Goal: Information Seeking & Learning: Learn about a topic

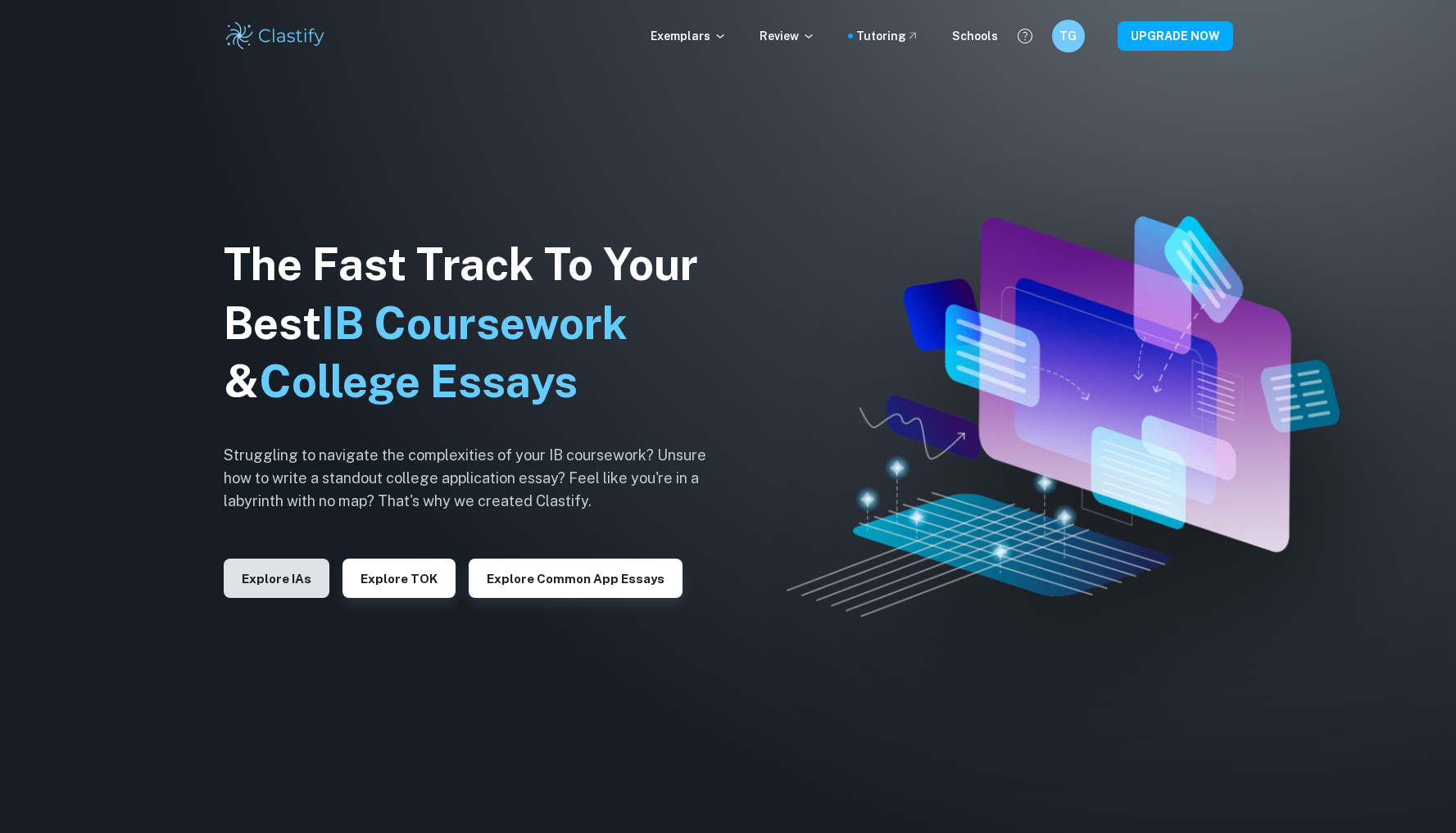
click at [265, 589] on button "Explore IAs" at bounding box center [276, 578] width 106 height 40
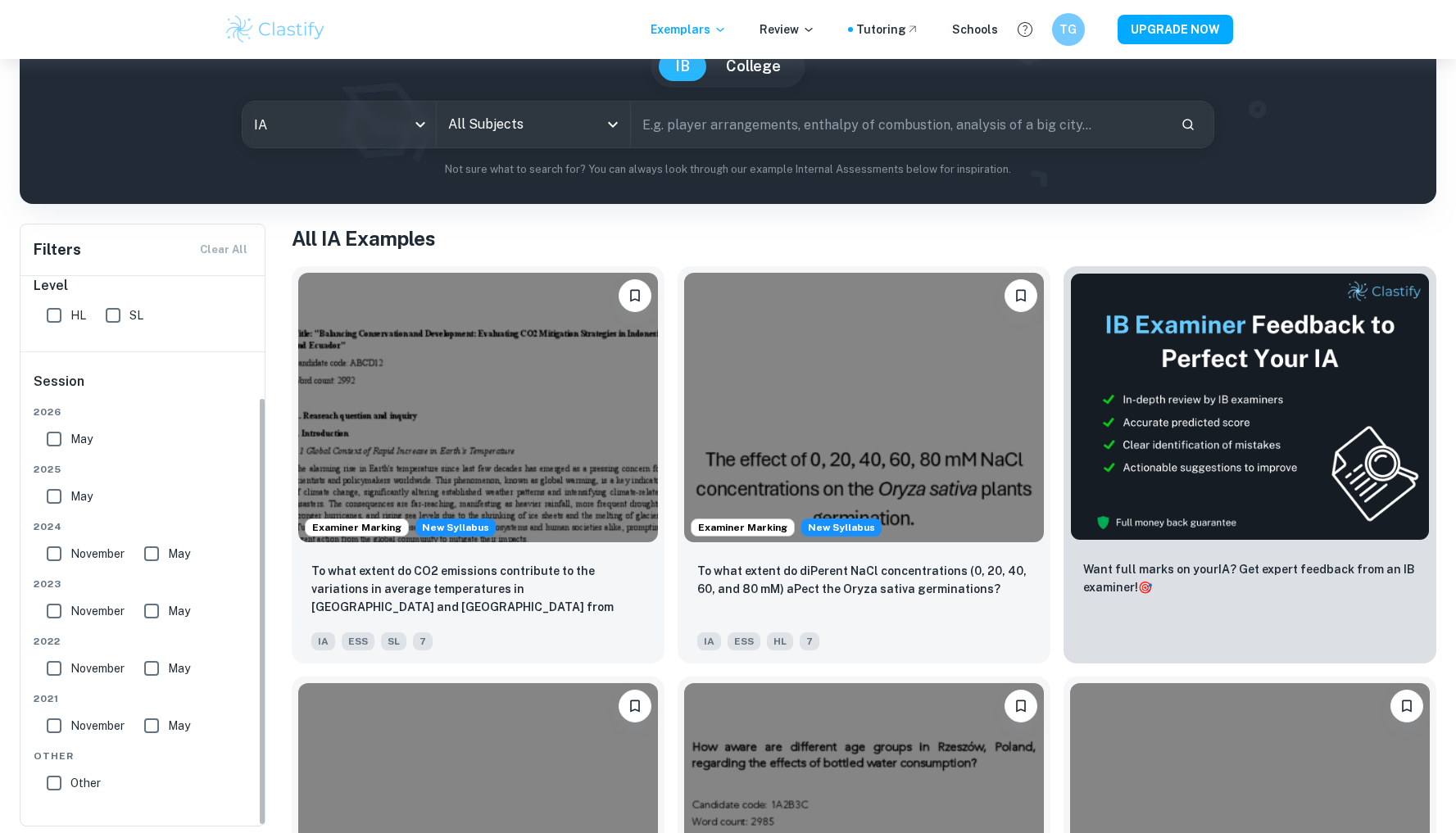
scroll to position [155, 0]
click at [62, 437] on input "May" at bounding box center [54, 439] width 33 height 33
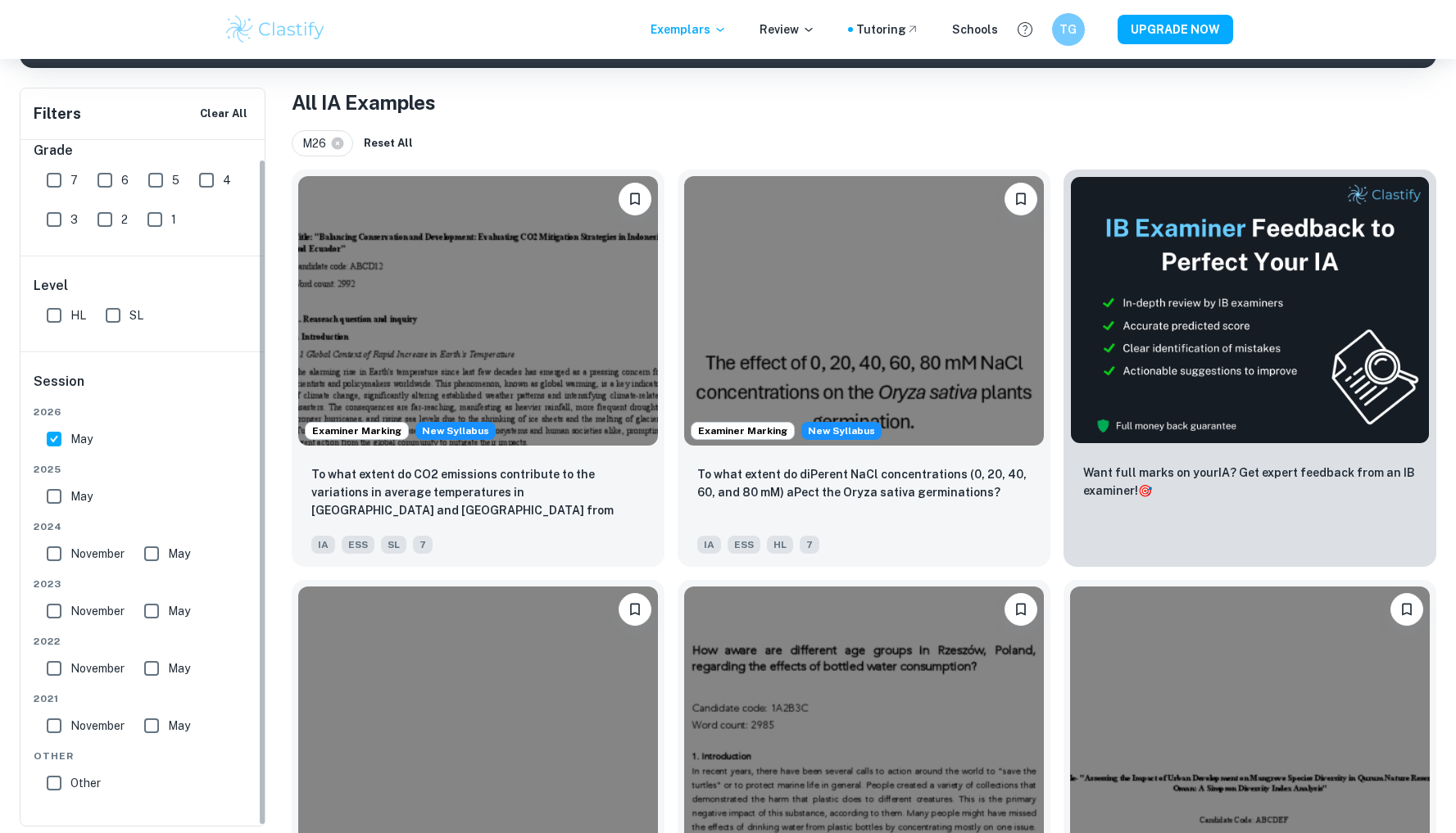
scroll to position [19, 0]
click at [50, 428] on input "May" at bounding box center [54, 439] width 33 height 33
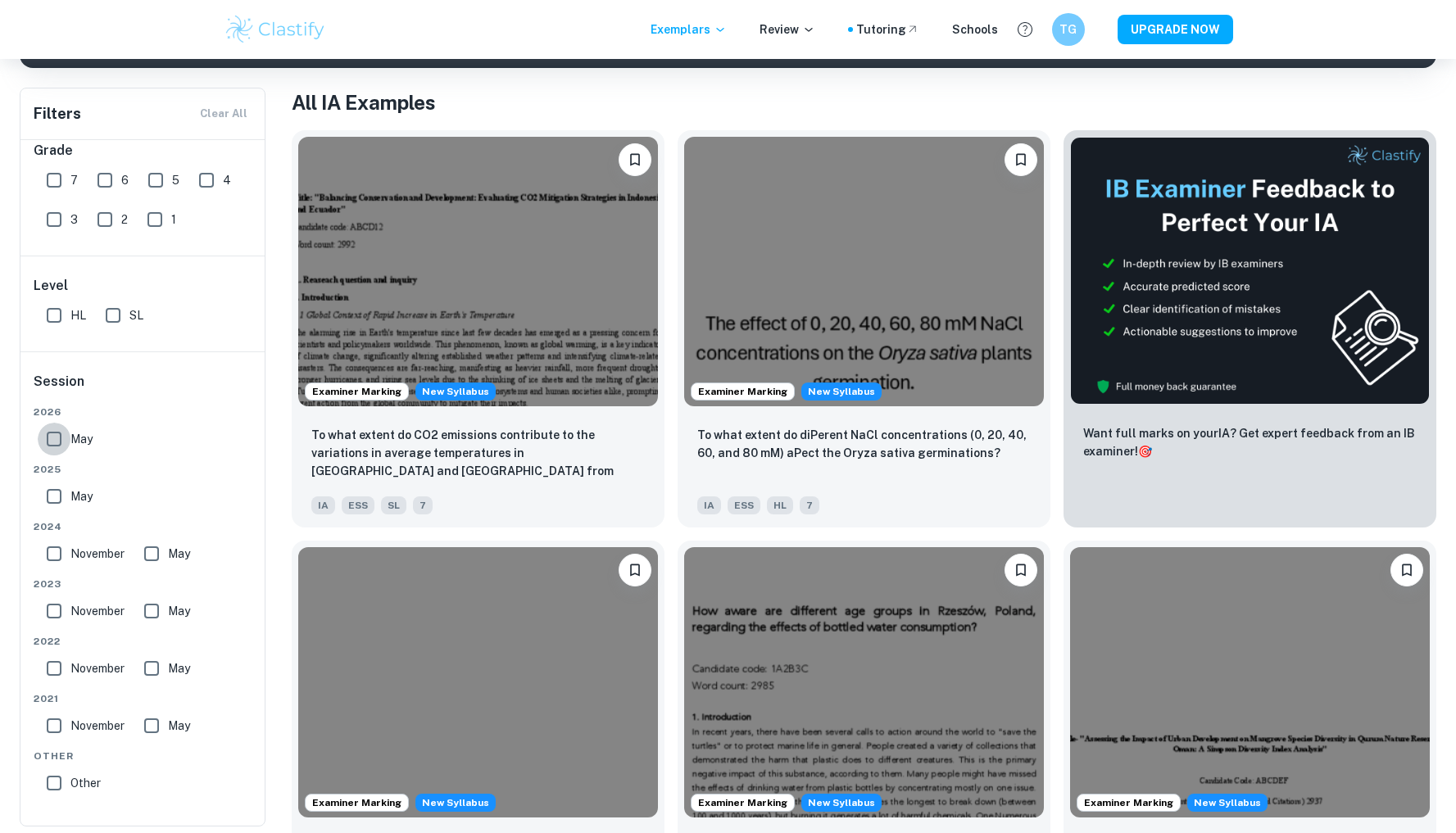
click at [44, 436] on input "May" at bounding box center [54, 439] width 33 height 33
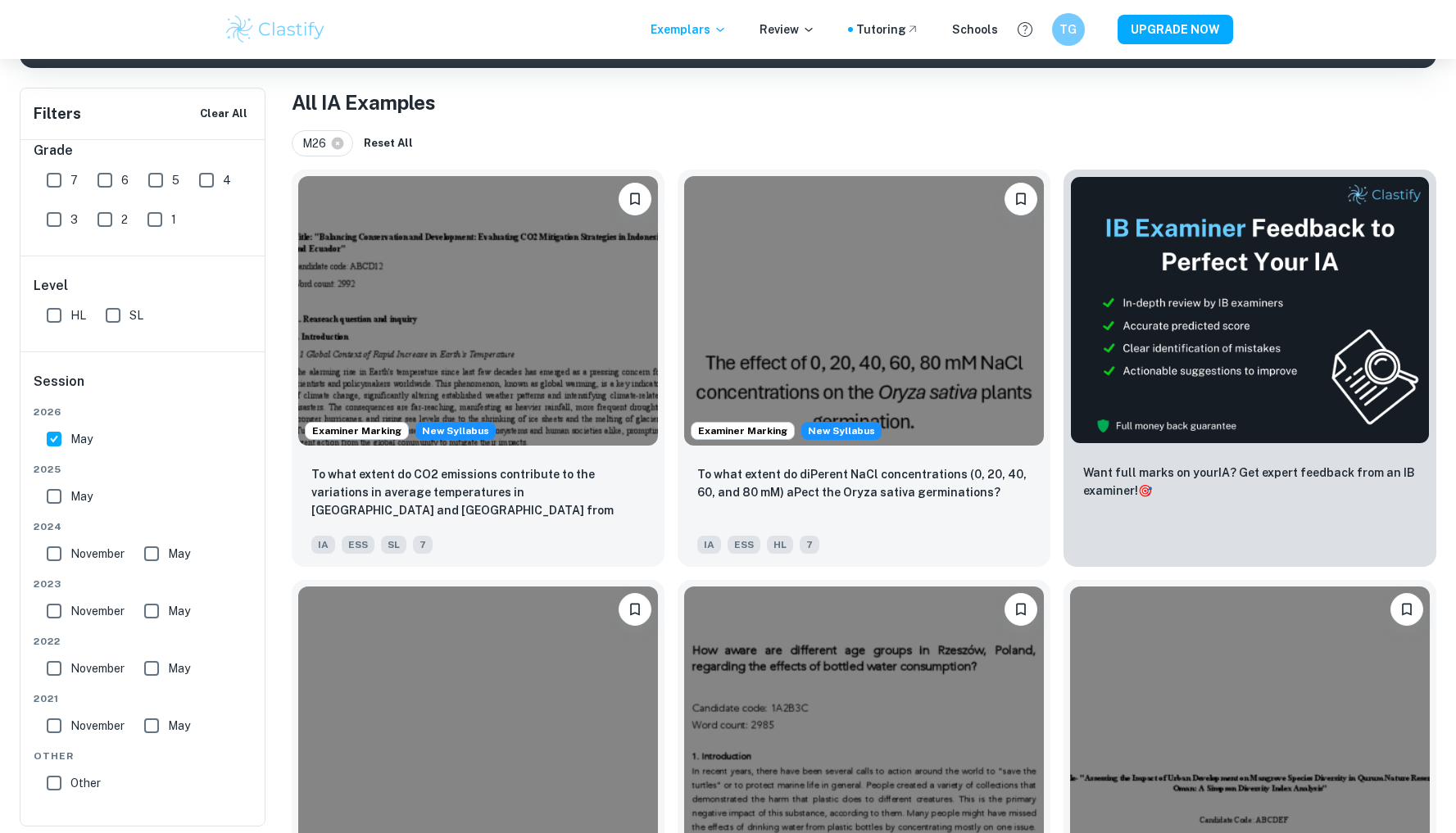
click at [45, 438] on input "May" at bounding box center [54, 439] width 33 height 33
checkbox input "false"
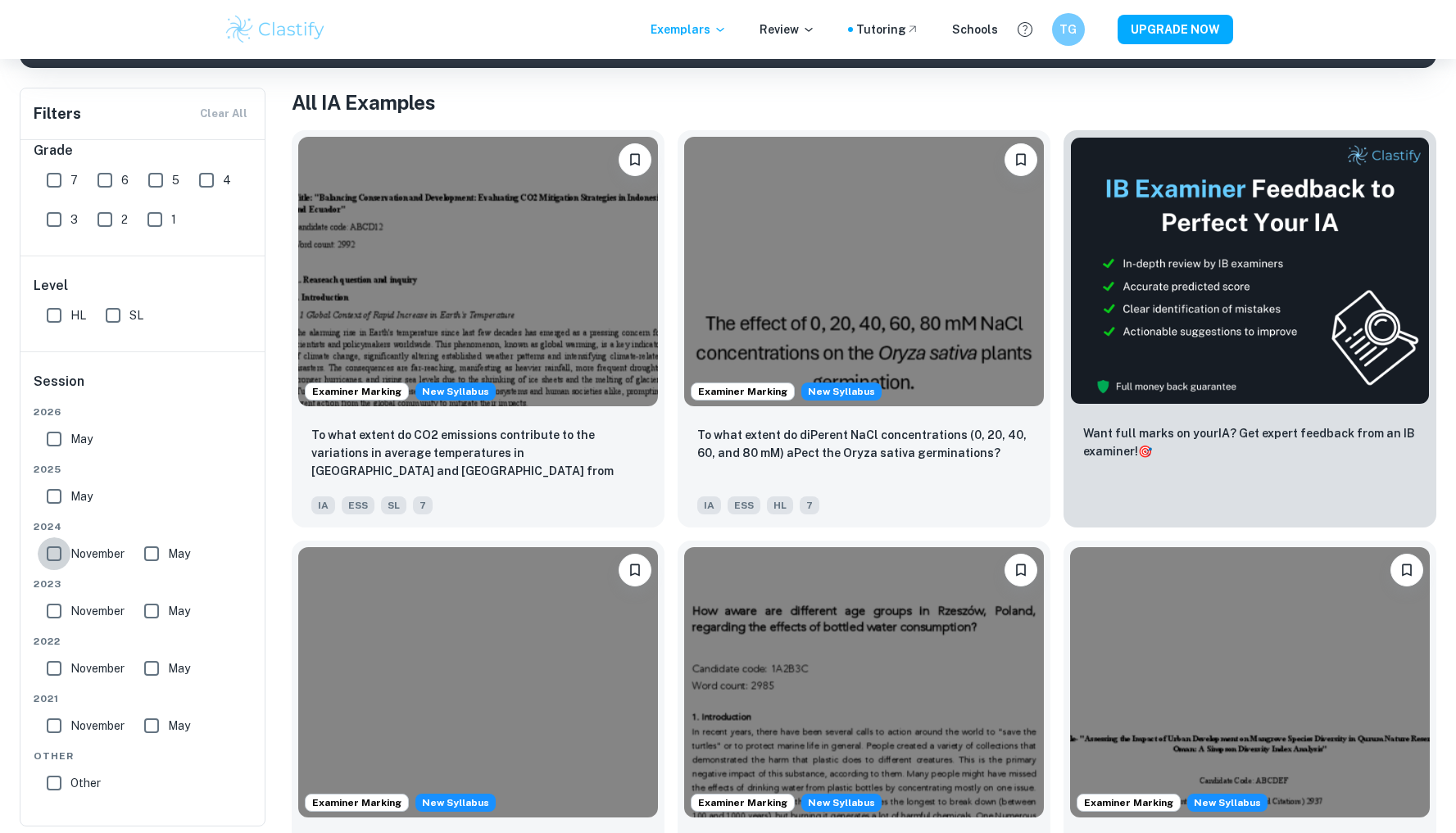
click at [47, 556] on input "November" at bounding box center [54, 554] width 33 height 33
checkbox input "true"
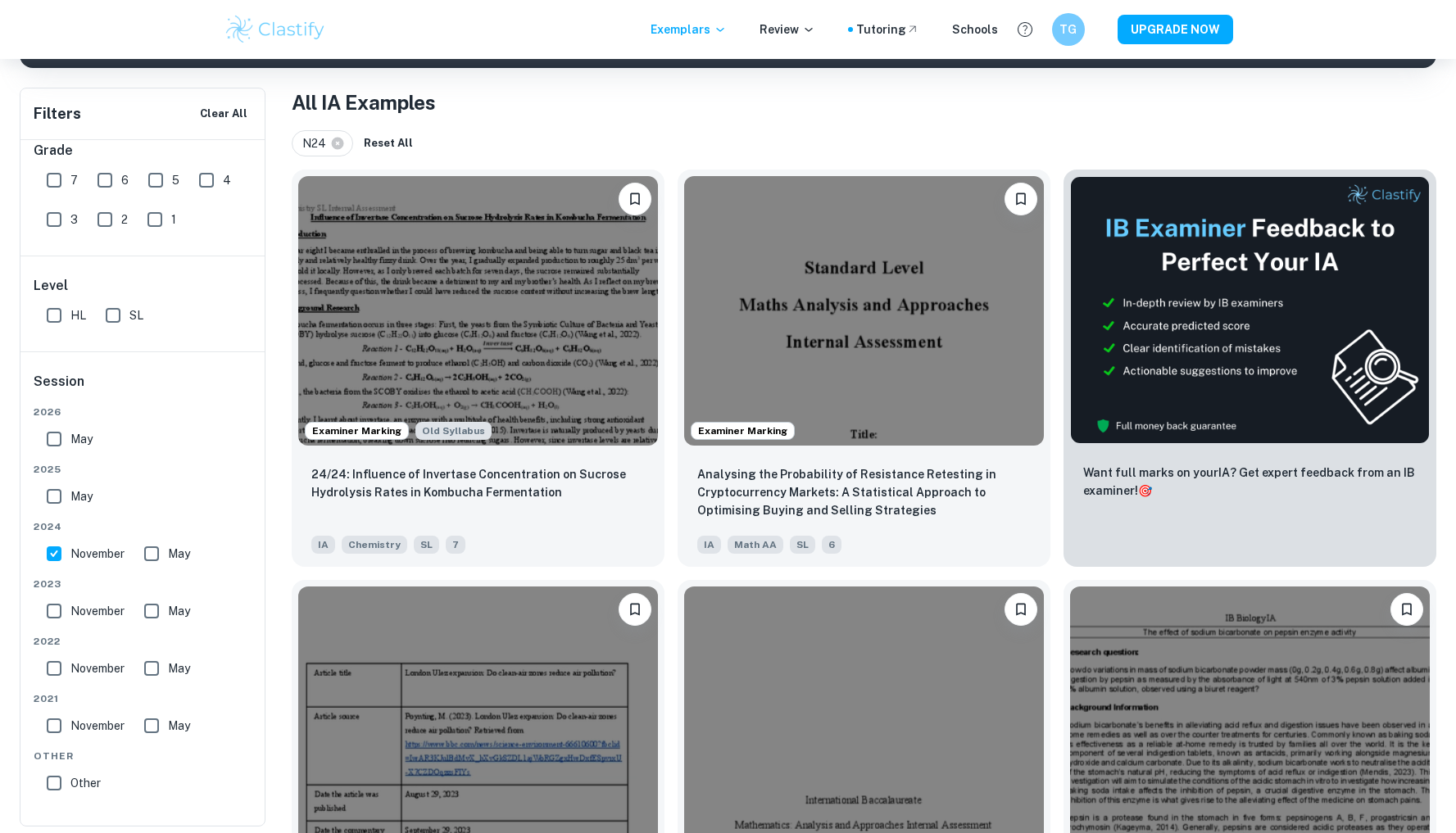
click at [150, 556] on input "May" at bounding box center [151, 554] width 33 height 33
checkbox input "true"
click at [53, 496] on input "May" at bounding box center [54, 496] width 33 height 33
checkbox input "true"
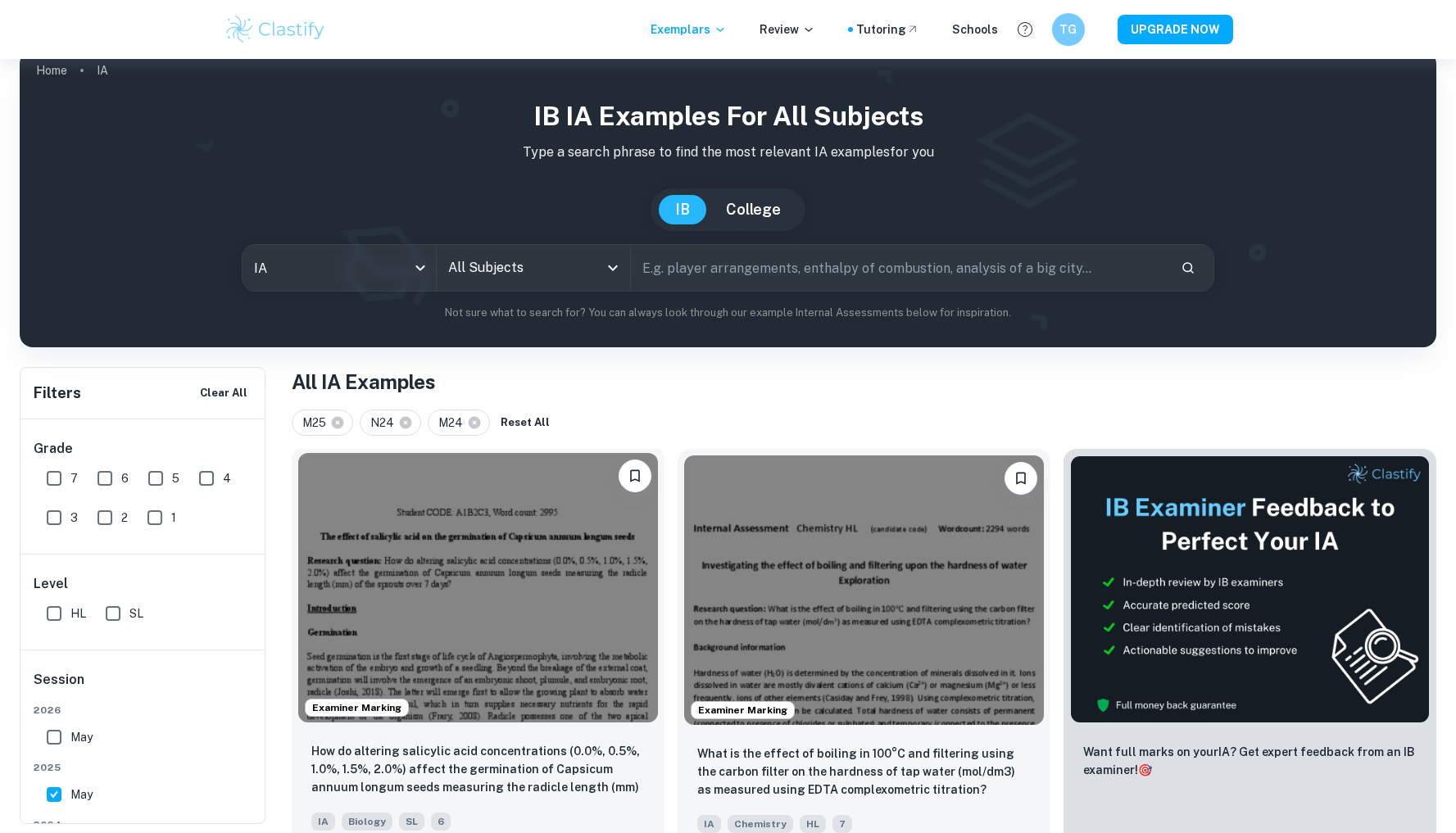
scroll to position [0, 0]
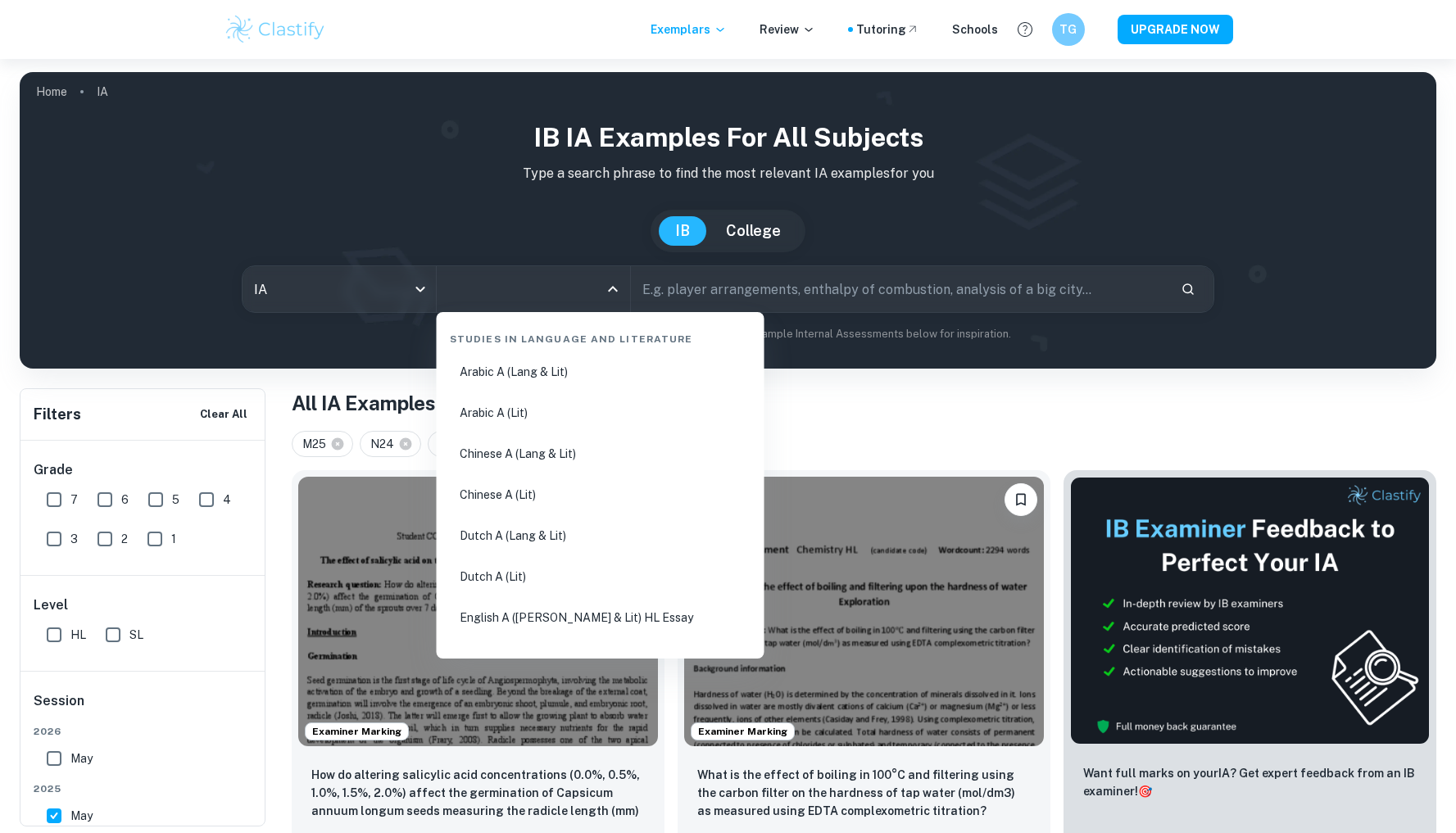
click at [545, 296] on input "All Subjects" at bounding box center [521, 289] width 154 height 31
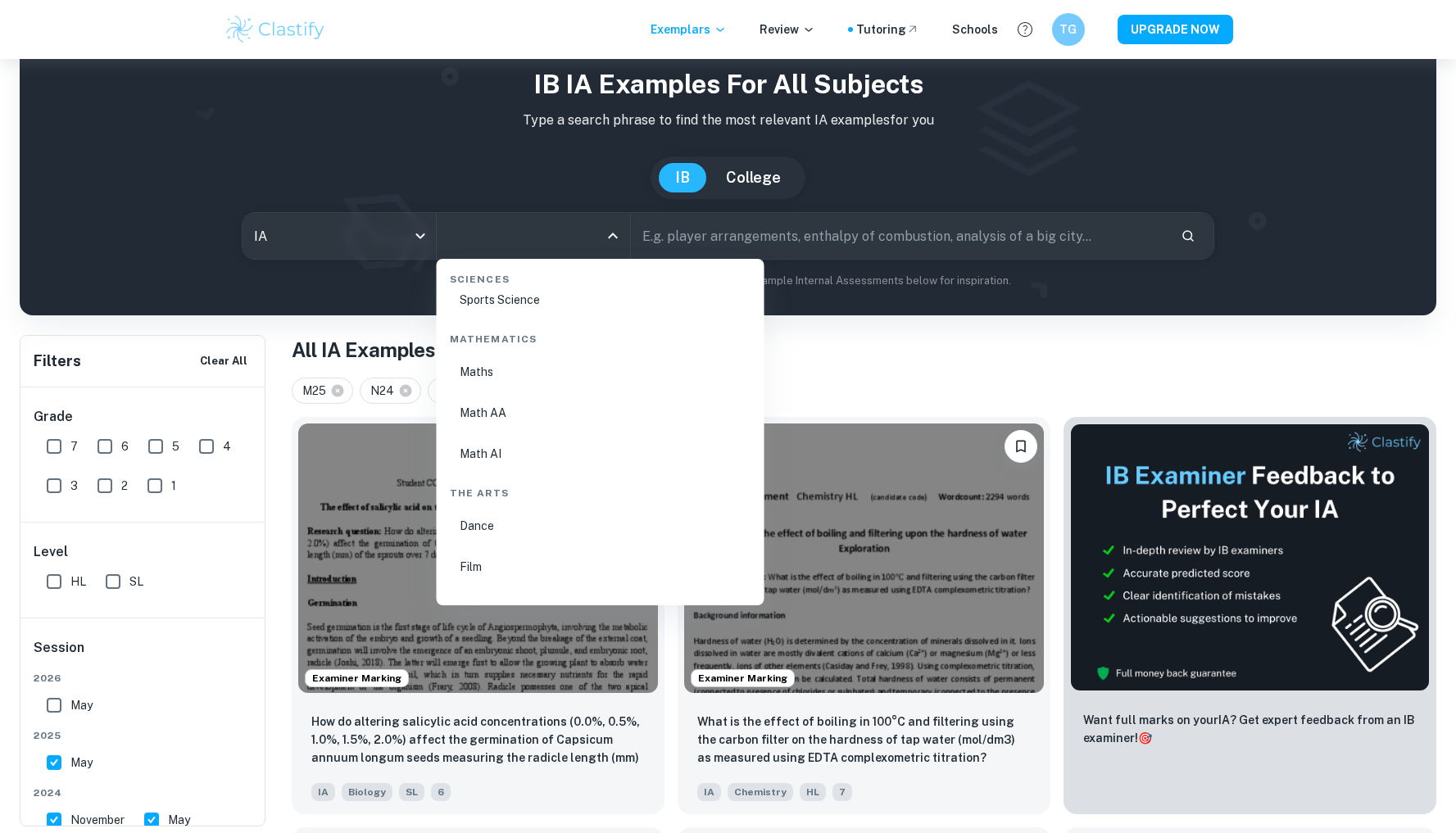
scroll to position [2730, 0]
click at [589, 489] on li "Math AI" at bounding box center [600, 497] width 314 height 38
type input "Math AI"
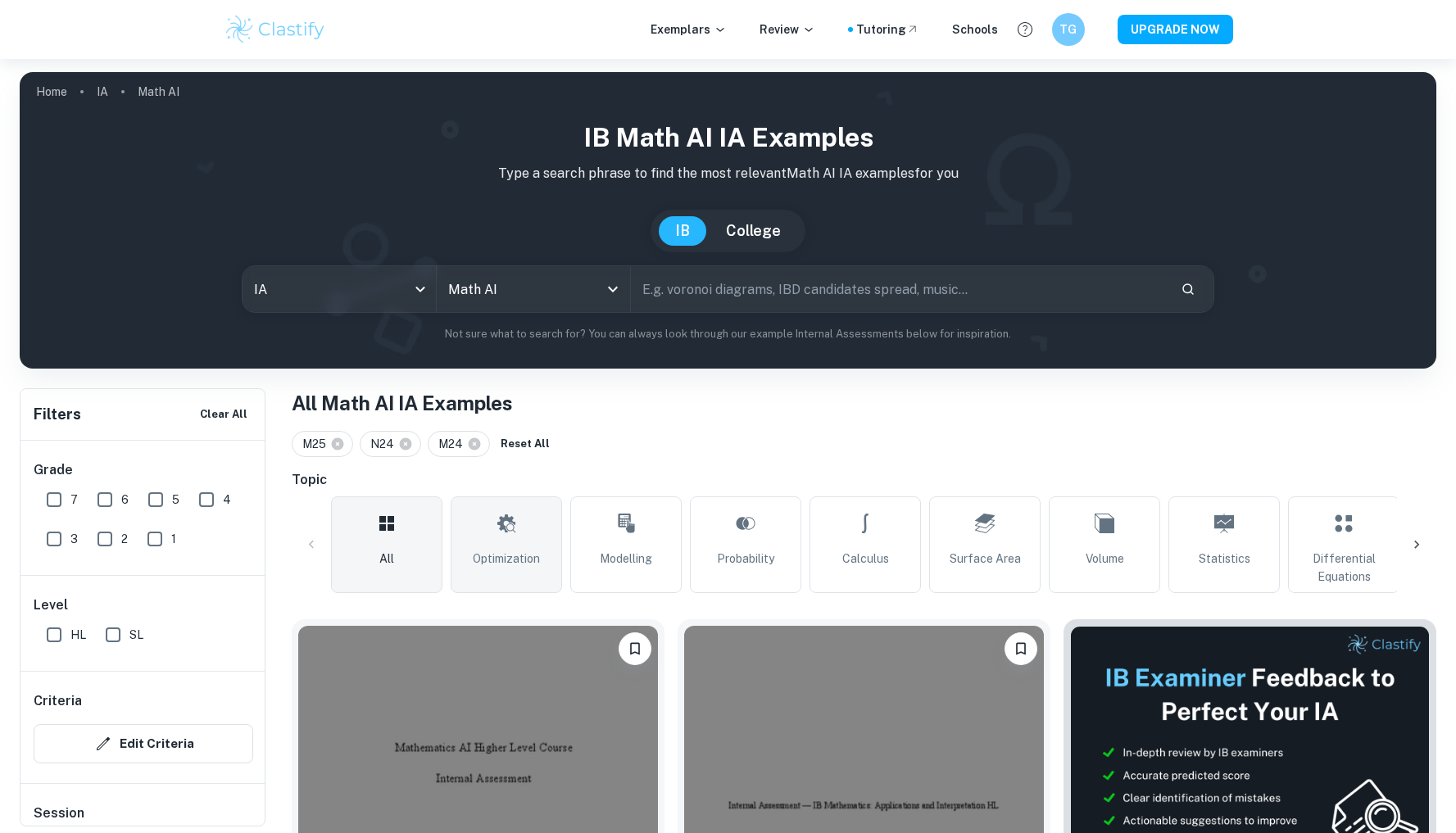
click at [502, 536] on icon at bounding box center [506, 523] width 20 height 40
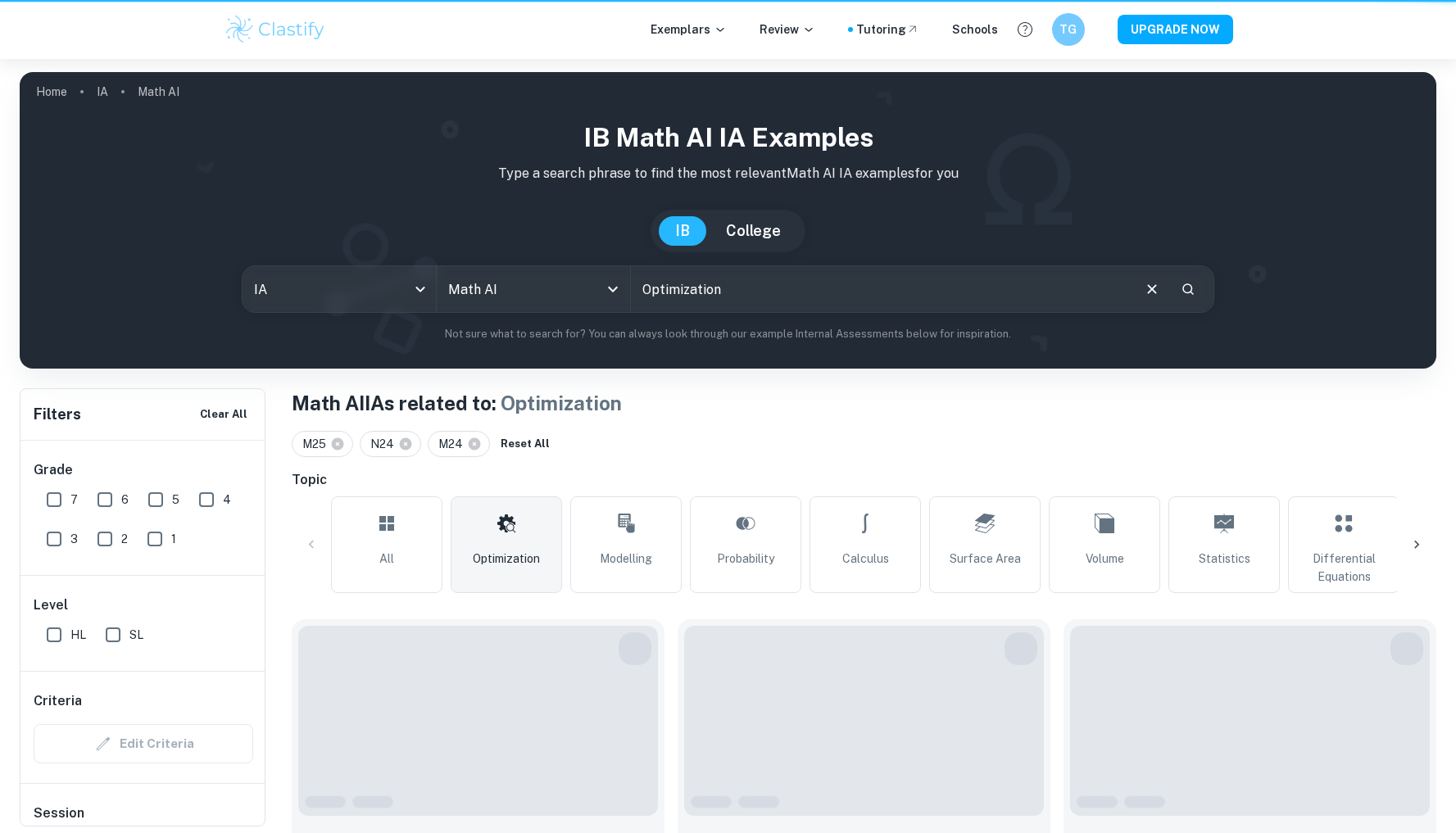
type input "Optimization"
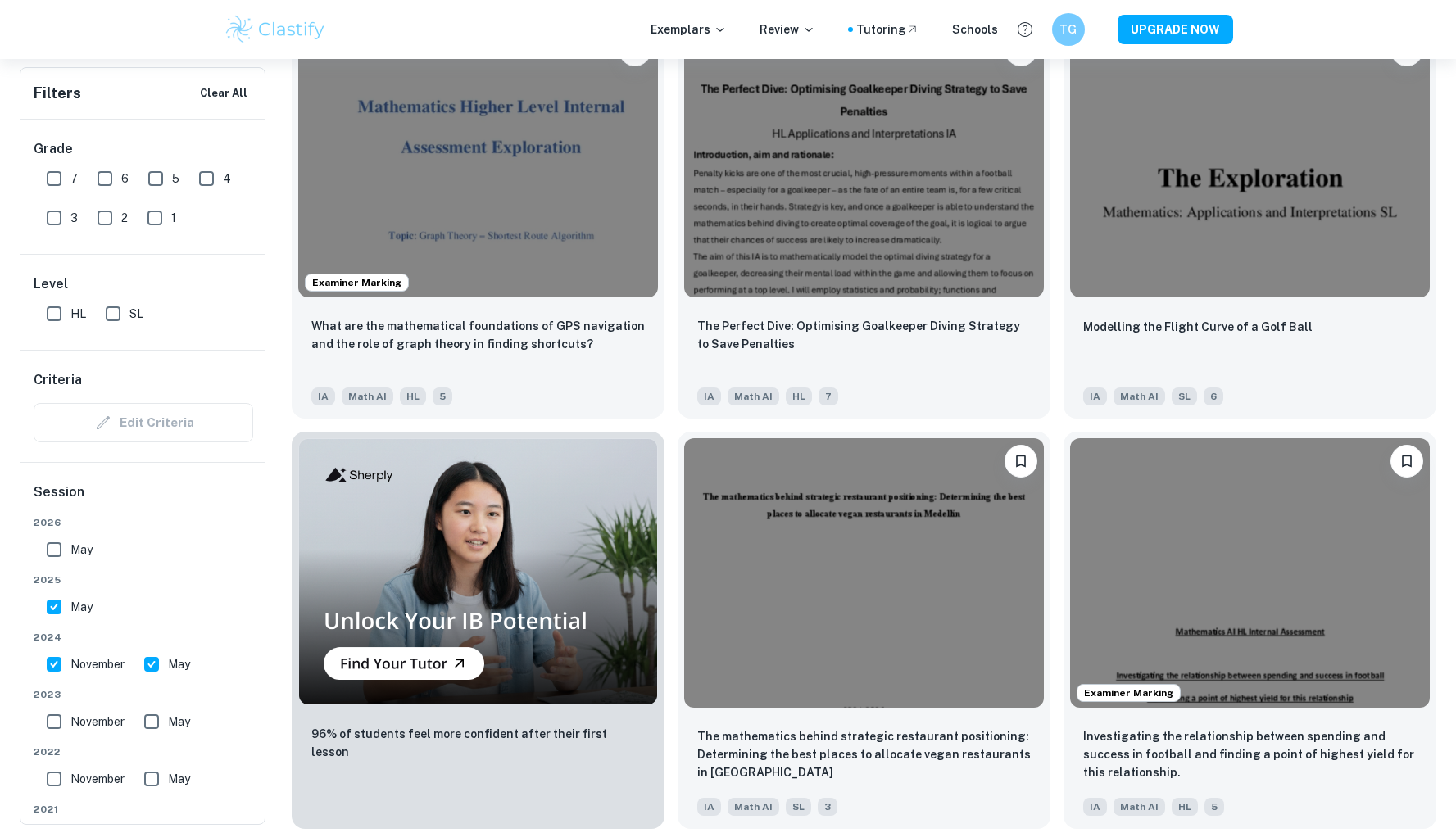
scroll to position [1006, 0]
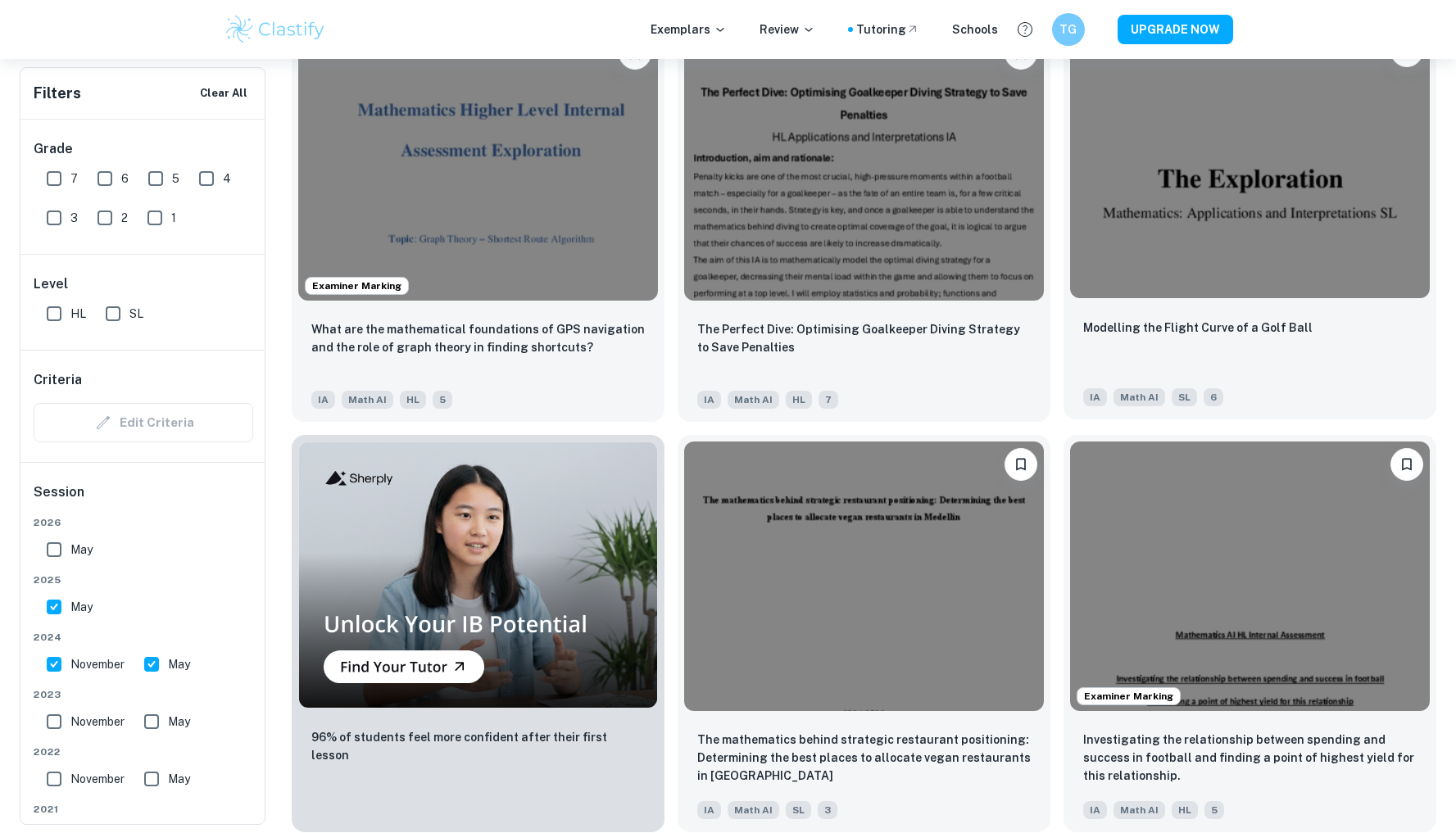
click at [1227, 280] on img at bounding box center [1249, 162] width 360 height 270
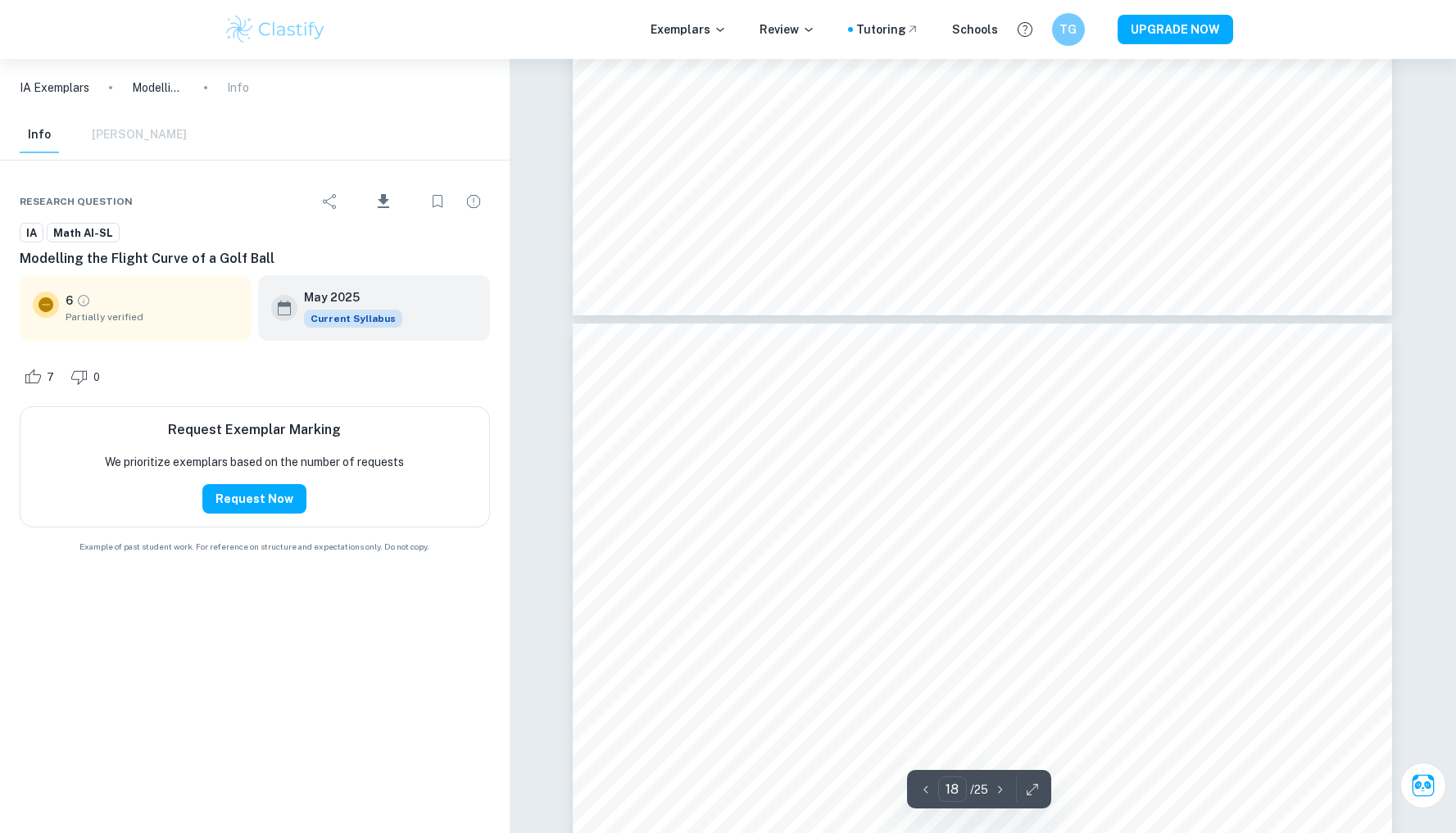
scroll to position [18679, 1]
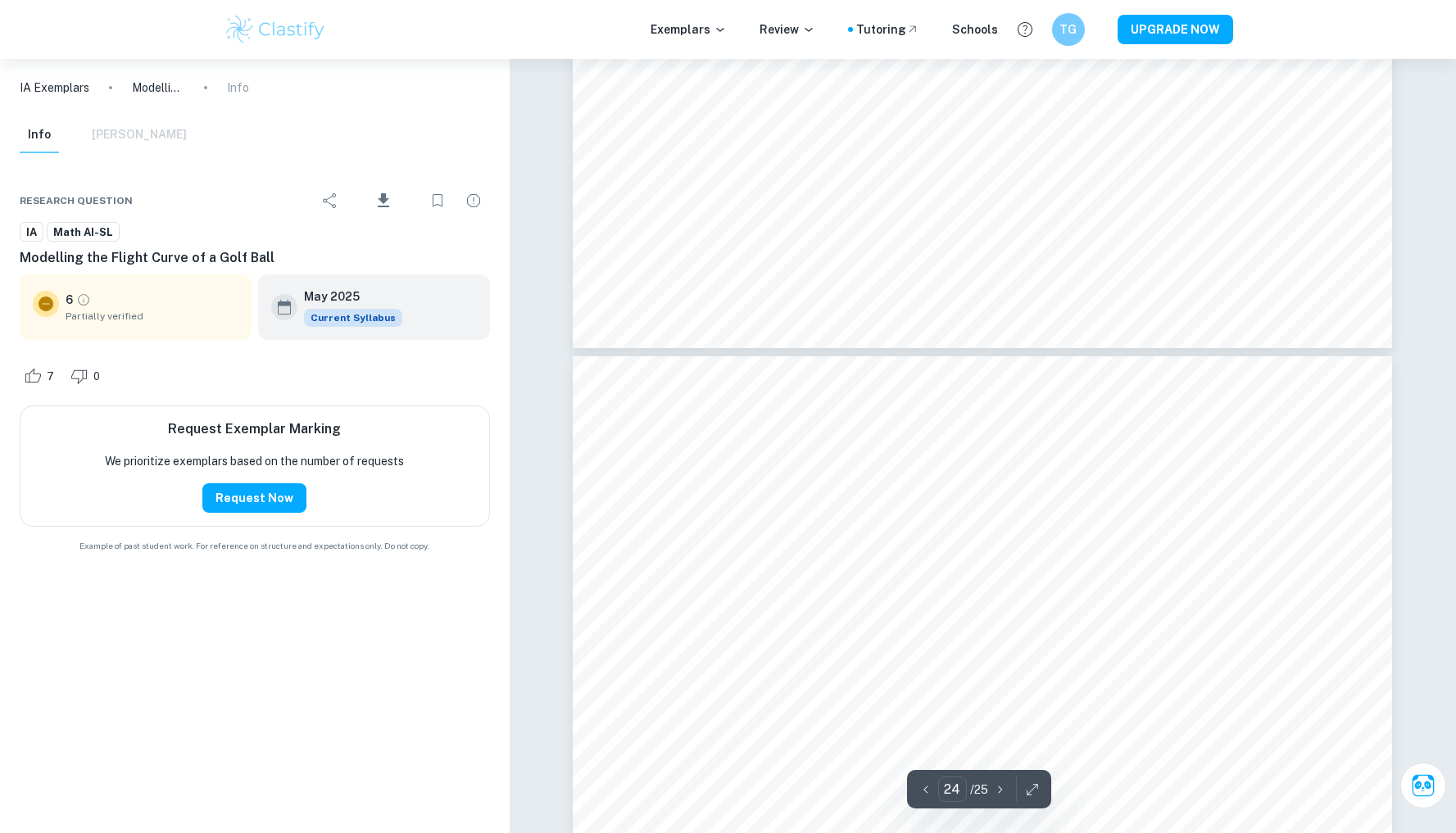
type input "25"
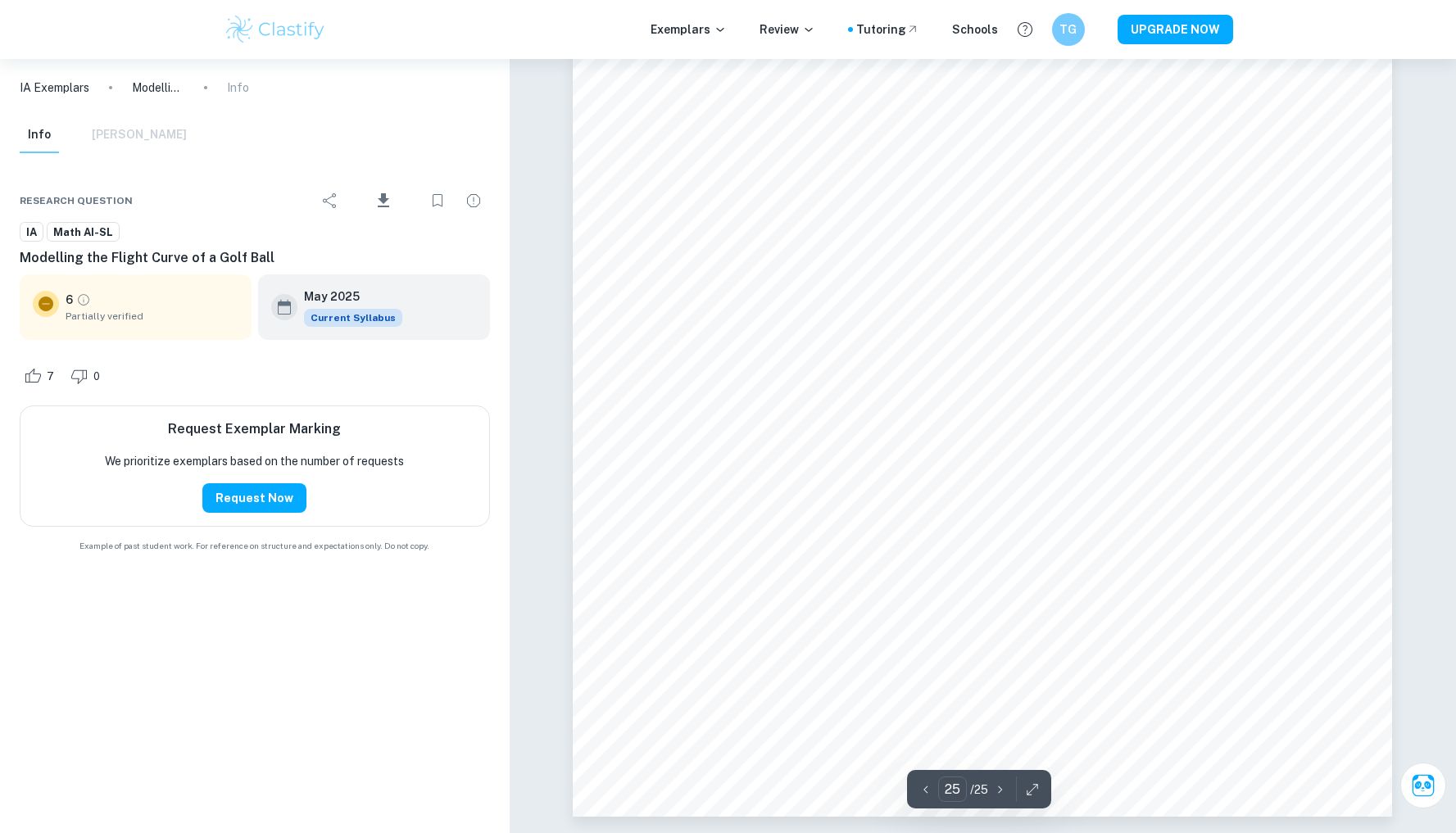
scroll to position [26602, 0]
